Goal: Find specific page/section: Find specific page/section

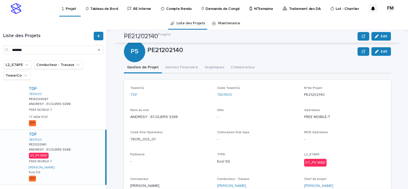
scroll to position [130, 0]
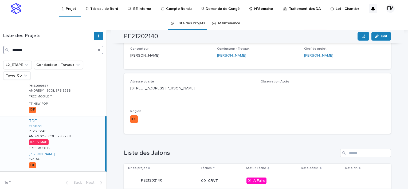
click at [77, 50] on input "*******" at bounding box center [53, 50] width 100 height 9
type input "*"
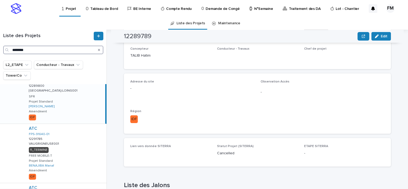
type input "********"
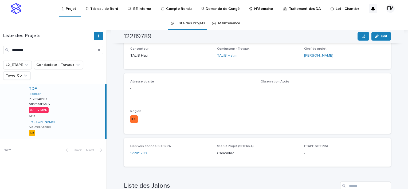
click at [30, 115] on p "SFR" at bounding box center [32, 116] width 6 height 4
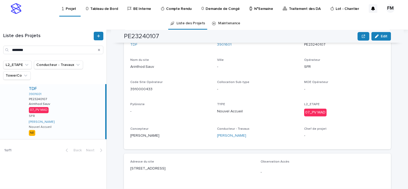
scroll to position [24, 0]
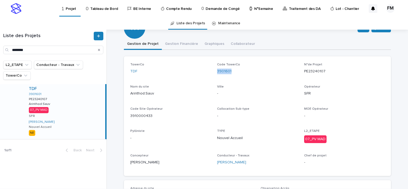
copy link "3901601"
drag, startPoint x: 232, startPoint y: 72, endPoint x: 212, endPoint y: 72, distance: 20.3
click at [212, 72] on div "TowerCo TDF Code TowerCo 3901601 N°de Projet PE23240107 Nom du site Arinthod:Sa…" at bounding box center [257, 116] width 254 height 107
copy div "Code TowerCo 3901601"
click at [27, 48] on input "********" at bounding box center [53, 50] width 100 height 9
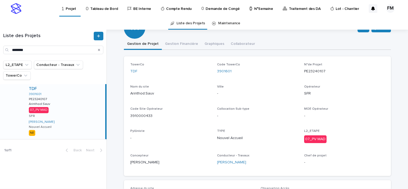
click at [110, 6] on p "Tableau de Bord" at bounding box center [104, 5] width 28 height 11
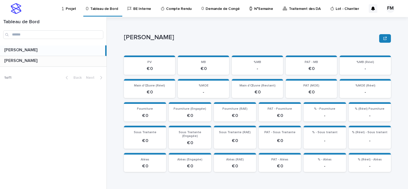
click at [33, 56] on div "FERIANI [PERSON_NAME]" at bounding box center [53, 61] width 107 height 10
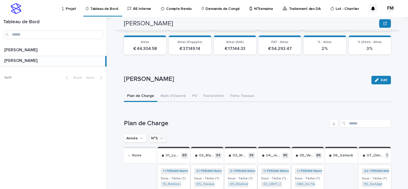
scroll to position [144, 0]
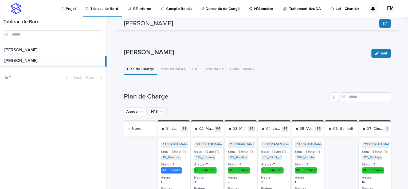
click at [151, 107] on button "N°S" at bounding box center [158, 111] width 18 height 9
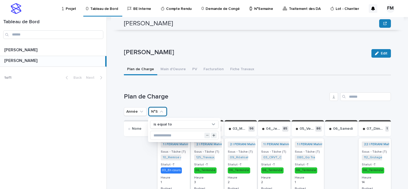
click at [157, 136] on div "is equal to" at bounding box center [184, 130] width 73 height 24
click at [156, 132] on input "text" at bounding box center [184, 135] width 68 height 9
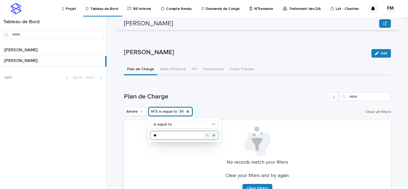
type input "**"
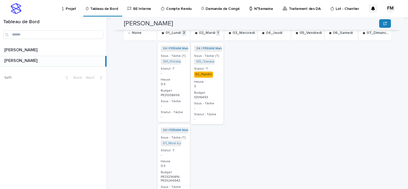
scroll to position [219, 0]
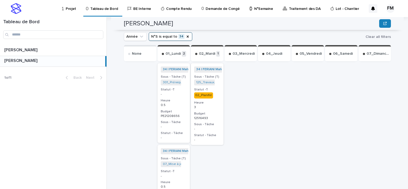
click at [182, 92] on div "34 | FERIANI Mahmoud | 2025 + 0 Sous - Tâche (T) 301_Prérequis Plans_PE21208656…" at bounding box center [174, 103] width 33 height 80
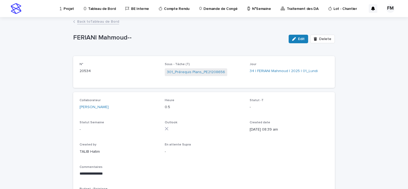
click at [95, 24] on link "Back to Tableau de Bord" at bounding box center [98, 21] width 42 height 6
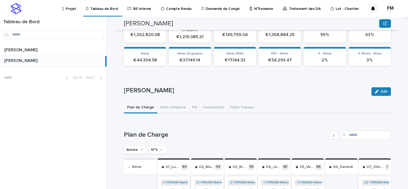
scroll to position [134, 0]
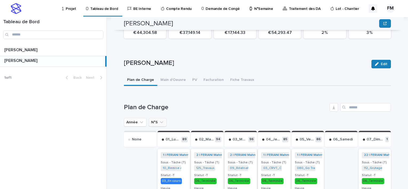
click at [159, 120] on icon "N°S" at bounding box center [161, 122] width 5 height 5
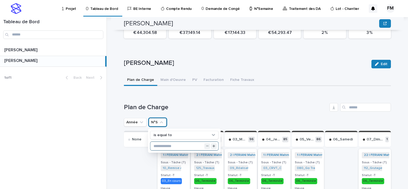
click at [159, 142] on input "text" at bounding box center [184, 146] width 68 height 9
type input "**"
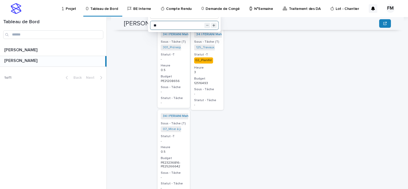
scroll to position [267, 0]
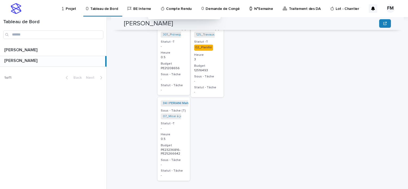
click at [180, 126] on div "-" at bounding box center [174, 128] width 26 height 5
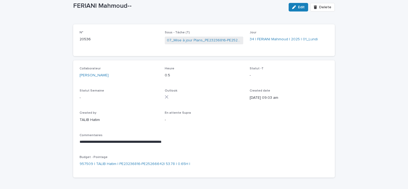
scroll to position [23, 0]
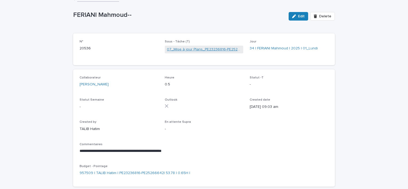
click at [194, 49] on link "07_Mise à jour Plans_PE23236816-PE25266642" at bounding box center [204, 50] width 75 height 6
